Goal: Task Accomplishment & Management: Manage account settings

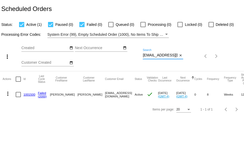
scroll to position [0, 8]
drag, startPoint x: 143, startPoint y: 55, endPoint x: 201, endPoint y: 55, distance: 57.7
click at [201, 55] on div "more_vert Oct Jan Feb Mar [DATE]" at bounding box center [122, 54] width 244 height 33
paste input "[EMAIL_ADDRESS][DOMAIN_NAME]"
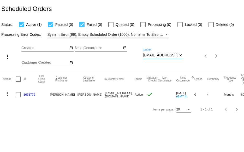
type input "[EMAIL_ADDRESS][DOMAIN_NAME]"
click at [29, 94] on link "1038779" at bounding box center [29, 94] width 12 height 3
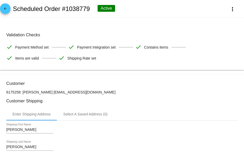
click at [7, 7] on mat-icon "arrow_back" at bounding box center [5, 10] width 6 height 6
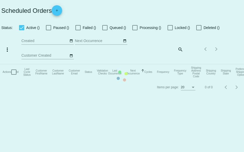
checkbox input "true"
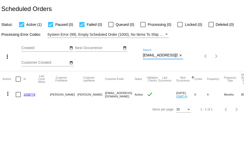
drag, startPoint x: 143, startPoint y: 56, endPoint x: 196, endPoint y: 60, distance: 52.9
click at [195, 61] on div "more_vert Oct Jan Feb Mar [DATE]" at bounding box center [122, 54] width 244 height 33
paste input "[EMAIL_ADDRESS][DOMAIN_NAME]"
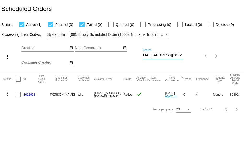
type input "[EMAIL_ADDRESS][DOMAIN_NAME]"
click at [29, 94] on link "1012928" at bounding box center [29, 94] width 12 height 3
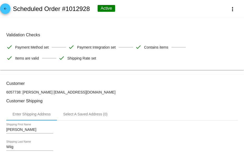
click at [4, 10] on mat-icon "arrow_back" at bounding box center [5, 10] width 6 height 6
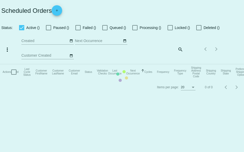
checkbox input "true"
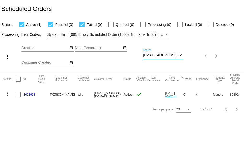
scroll to position [0, 3]
drag, startPoint x: 143, startPoint y: 56, endPoint x: 225, endPoint y: 64, distance: 81.9
click at [219, 65] on div "more_vert Oct Jan Feb Mar [DATE]" at bounding box center [122, 54] width 244 height 33
paste input "janculton"
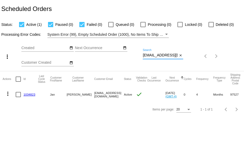
type input "[EMAIL_ADDRESS][DOMAIN_NAME]"
click at [7, 95] on mat-icon "more_vert" at bounding box center [8, 94] width 6 height 6
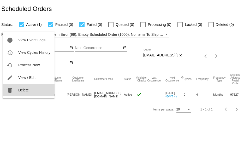
click at [17, 89] on button "delete Delete" at bounding box center [29, 90] width 52 height 13
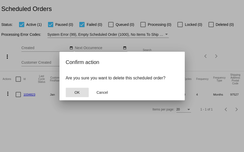
click at [77, 96] on button "OK" at bounding box center [77, 92] width 23 height 9
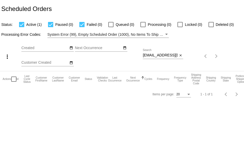
click at [172, 55] on input "[EMAIL_ADDRESS][DOMAIN_NAME]" at bounding box center [160, 55] width 35 height 4
click at [214, 25] on label "Deleted (0)" at bounding box center [221, 24] width 25 height 6
click at [211, 27] on input "Deleted (0)" at bounding box center [211, 27] width 0 height 0
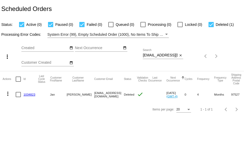
click at [210, 26] on div at bounding box center [211, 24] width 5 height 5
click at [211, 27] on input "Deleted (1)" at bounding box center [211, 27] width 0 height 0
checkbox input "false"
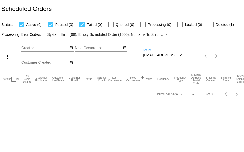
drag, startPoint x: 143, startPoint y: 55, endPoint x: 200, endPoint y: 46, distance: 57.7
click at [192, 54] on div "more_vert Oct Jan Feb Mar [DATE]" at bounding box center [122, 54] width 244 height 33
paste input "ctcglutenfree"
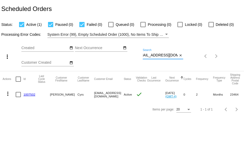
type input "[EMAIL_ADDRESS][DOMAIN_NAME]"
click at [29, 94] on link "1007502" at bounding box center [29, 94] width 12 height 3
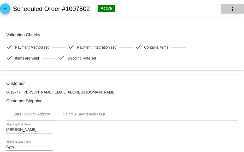
click at [231, 7] on mat-icon "more_vert" at bounding box center [232, 9] width 6 height 6
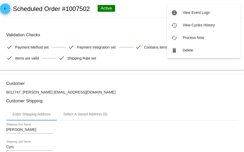
click at [154, 8] on div at bounding box center [122, 76] width 244 height 152
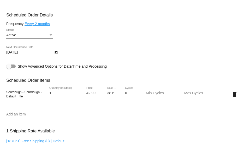
scroll to position [261, 0]
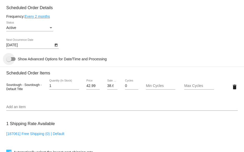
click at [14, 61] on div at bounding box center [10, 59] width 9 height 4
click at [9, 61] on input "Show Advanced Options for Date/Time and Processing" at bounding box center [9, 61] width 0 height 0
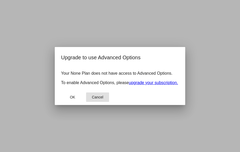
click at [94, 99] on span "Cancel" at bounding box center [97, 97] width 11 height 4
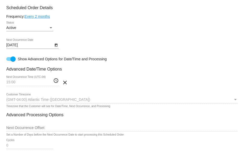
click at [13, 60] on div at bounding box center [12, 58] width 5 height 5
click at [9, 61] on input "Show Advanced Options for Date/Time and Processing" at bounding box center [9, 61] width 0 height 0
checkbox input "false"
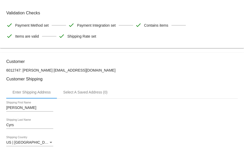
scroll to position [0, 0]
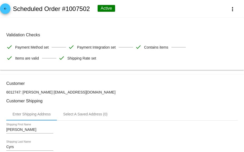
click at [7, 9] on mat-icon "arrow_back" at bounding box center [5, 10] width 6 height 6
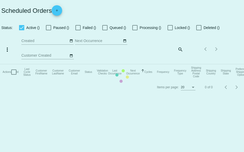
checkbox input "true"
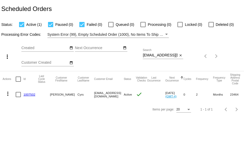
click at [32, 93] on link "1007502" at bounding box center [29, 94] width 12 height 3
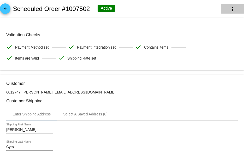
click at [233, 9] on button "more_vert" at bounding box center [232, 8] width 23 height 9
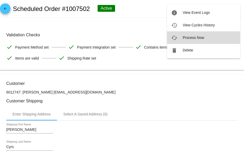
click at [188, 38] on span "Process Now" at bounding box center [193, 38] width 21 height 4
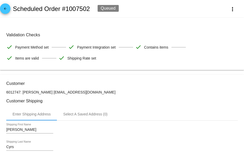
click at [6, 10] on mat-icon "arrow_back" at bounding box center [5, 10] width 6 height 6
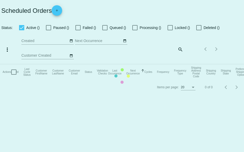
checkbox input "true"
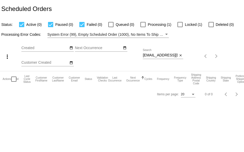
click at [211, 23] on div at bounding box center [211, 24] width 5 height 5
click at [211, 27] on input "Deleted (0)" at bounding box center [211, 27] width 0 height 0
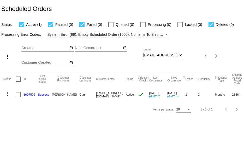
click at [211, 23] on div at bounding box center [211, 24] width 5 height 5
click at [211, 27] on input "Deleted (0)" at bounding box center [211, 27] width 0 height 0
checkbox input "false"
click at [29, 95] on link "1007502" at bounding box center [29, 94] width 12 height 3
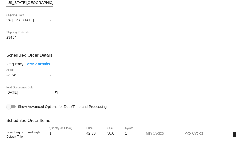
scroll to position [261, 0]
click at [40, 63] on link "Every 2 months" at bounding box center [37, 64] width 25 height 4
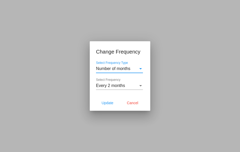
click at [111, 69] on span "Number of months" at bounding box center [113, 68] width 34 height 4
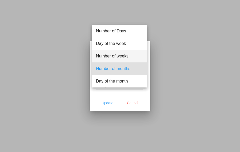
click at [112, 56] on span "Number of weeks" at bounding box center [119, 56] width 47 height 13
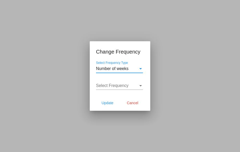
click at [115, 85] on span "Select Frequency" at bounding box center [112, 85] width 33 height 4
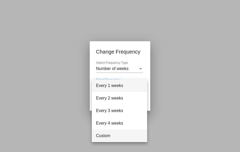
click at [108, 136] on span "Custom" at bounding box center [119, 135] width 47 height 13
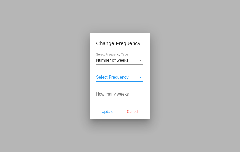
click at [122, 95] on input "How many weeks" at bounding box center [119, 94] width 47 height 5
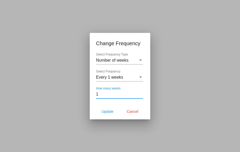
click at [141, 93] on input "1" at bounding box center [119, 94] width 47 height 5
click at [141, 93] on input "2" at bounding box center [119, 94] width 47 height 5
click at [141, 93] on input "3" at bounding box center [119, 94] width 47 height 5
click at [140, 93] on input "4" at bounding box center [119, 94] width 47 height 5
click at [140, 93] on input "5" at bounding box center [119, 94] width 47 height 5
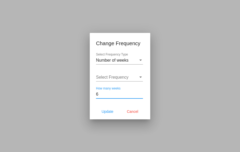
type input "6"
click at [140, 93] on input "6" at bounding box center [119, 94] width 47 height 5
click at [111, 111] on span "Update" at bounding box center [108, 111] width 12 height 4
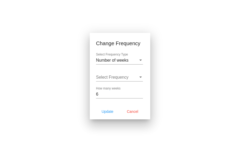
type input "[DATE]"
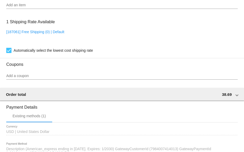
scroll to position [497, 0]
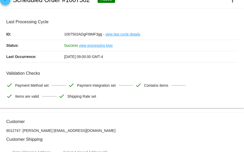
scroll to position [0, 0]
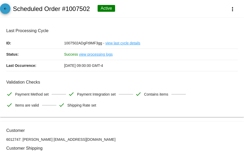
click at [7, 9] on mat-icon "arrow_back" at bounding box center [5, 10] width 6 height 6
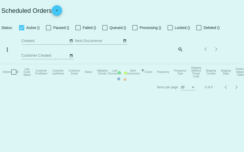
checkbox input "true"
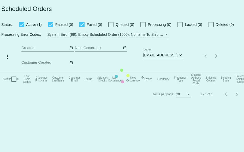
click at [180, 71] on mat-table "Actions Id Last Cycle Status Customer FirstName Customer LastName Customer Emai…" at bounding box center [122, 79] width 244 height 16
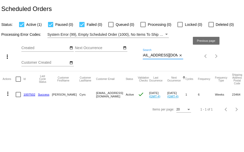
drag, startPoint x: 143, startPoint y: 55, endPoint x: 236, endPoint y: 56, distance: 92.4
click at [236, 56] on div "more_vert Oct Jan Feb Mar [DATE]" at bounding box center [122, 54] width 244 height 33
paste input "lgilderhus"
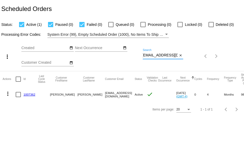
type input "[EMAIL_ADDRESS][DOMAIN_NAME]"
click at [27, 95] on link "1007362" at bounding box center [29, 94] width 12 height 3
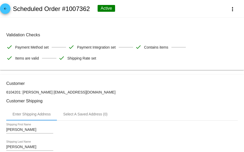
click at [6, 12] on mat-icon "arrow_back" at bounding box center [5, 10] width 6 height 6
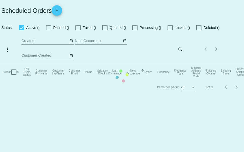
checkbox input "true"
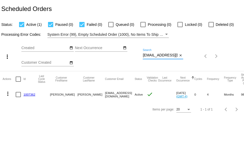
scroll to position [0, 1]
drag, startPoint x: 143, startPoint y: 55, endPoint x: 191, endPoint y: 56, distance: 47.8
click at [191, 56] on div "more_vert Oct Jan Feb Mar [DATE]" at bounding box center [122, 54] width 244 height 33
paste input "susank25411@live"
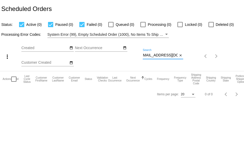
scroll to position [0, 0]
drag, startPoint x: 177, startPoint y: 56, endPoint x: 124, endPoint y: 55, distance: 53.3
click at [124, 56] on div "more_vert Oct Jan Feb Mar [DATE]" at bounding box center [122, 54] width 244 height 33
drag, startPoint x: 143, startPoint y: 56, endPoint x: 193, endPoint y: 61, distance: 50.7
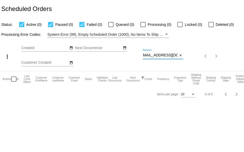
click at [193, 61] on div "more_vert Oct Jan Feb Mar [DATE]" at bounding box center [122, 54] width 244 height 33
paste input "[EMAIL_ADDRESS]"
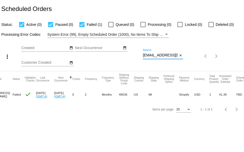
scroll to position [0, 0]
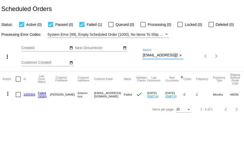
type input "[EMAIL_ADDRESS][DOMAIN_NAME]"
click at [8, 95] on mat-icon "more_vert" at bounding box center [8, 94] width 6 height 6
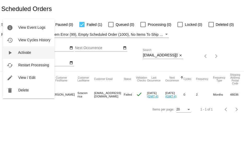
click at [16, 55] on button "play_arrow Activate" at bounding box center [29, 52] width 52 height 13
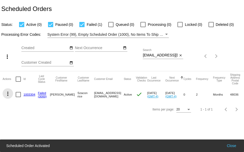
click at [7, 93] on mat-icon "more_vert" at bounding box center [8, 94] width 6 height 6
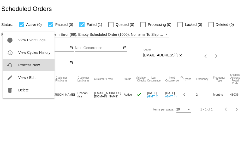
click at [17, 65] on button "cached Process Now" at bounding box center [29, 65] width 52 height 13
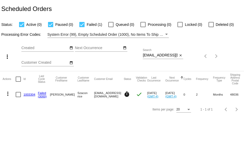
click at [27, 94] on link "1003304" at bounding box center [29, 94] width 12 height 3
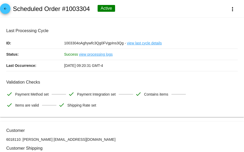
click at [5, 6] on span "arrow_back" at bounding box center [5, 9] width 6 height 13
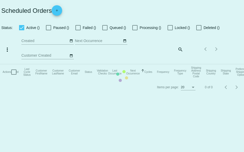
checkbox input "true"
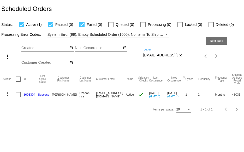
drag, startPoint x: 143, startPoint y: 55, endPoint x: 238, endPoint y: 55, distance: 95.0
click at [238, 55] on div "more_vert Oct Jan Feb Mar [DATE]" at bounding box center [122, 54] width 244 height 33
paste input "yayalady@live"
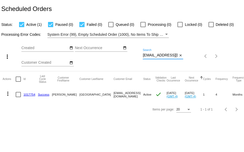
type input "[EMAIL_ADDRESS][DOMAIN_NAME]"
click at [28, 95] on link "1017754" at bounding box center [29, 94] width 12 height 3
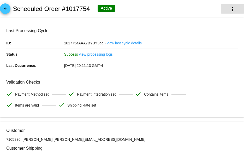
click at [229, 10] on mat-icon "more_vert" at bounding box center [232, 9] width 6 height 6
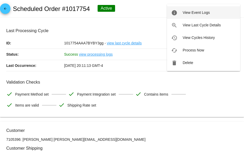
click at [196, 12] on span "View Event Logs" at bounding box center [196, 12] width 27 height 4
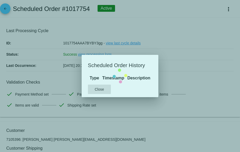
click at [99, 81] on mat-dialog-content "Type Timestamp Description" at bounding box center [120, 78] width 77 height 7
click at [158, 75] on mat-dialog-content "Type Timestamp Description" at bounding box center [120, 78] width 77 height 7
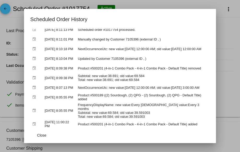
scroll to position [16, 0]
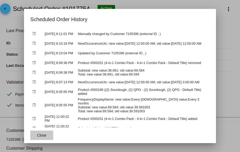
click at [37, 137] on span "Close" at bounding box center [41, 135] width 9 height 4
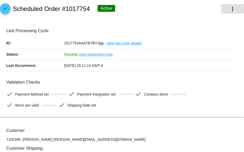
click at [229, 10] on mat-icon "more_vert" at bounding box center [232, 9] width 6 height 6
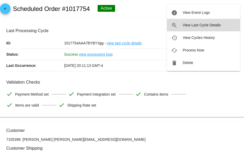
click at [199, 26] on span "View Last Cycle Details" at bounding box center [202, 25] width 38 height 4
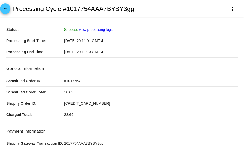
click at [88, 28] on link "view processing logs" at bounding box center [96, 29] width 34 height 4
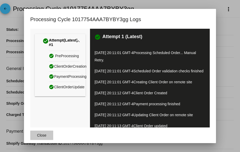
click at [39, 137] on span "Close" at bounding box center [41, 135] width 9 height 4
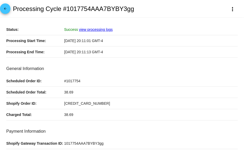
click at [3, 11] on mat-icon "arrow_back" at bounding box center [5, 10] width 6 height 6
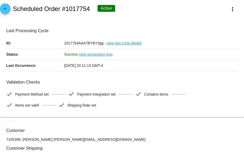
click at [97, 53] on link "view processing logs" at bounding box center [96, 54] width 34 height 11
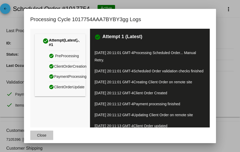
click at [35, 135] on button "Close" at bounding box center [41, 135] width 23 height 9
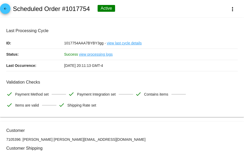
click at [117, 43] on link "view last cycle details" at bounding box center [124, 43] width 35 height 11
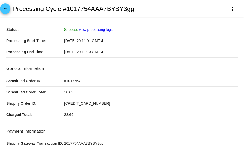
click at [4, 10] on mat-icon "arrow_back" at bounding box center [5, 10] width 6 height 6
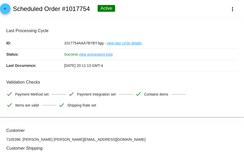
click at [5, 8] on mat-icon "arrow_back" at bounding box center [5, 10] width 6 height 6
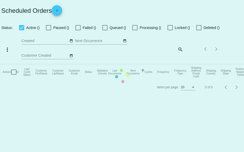
checkbox input "true"
